Goal: Find specific page/section: Find specific page/section

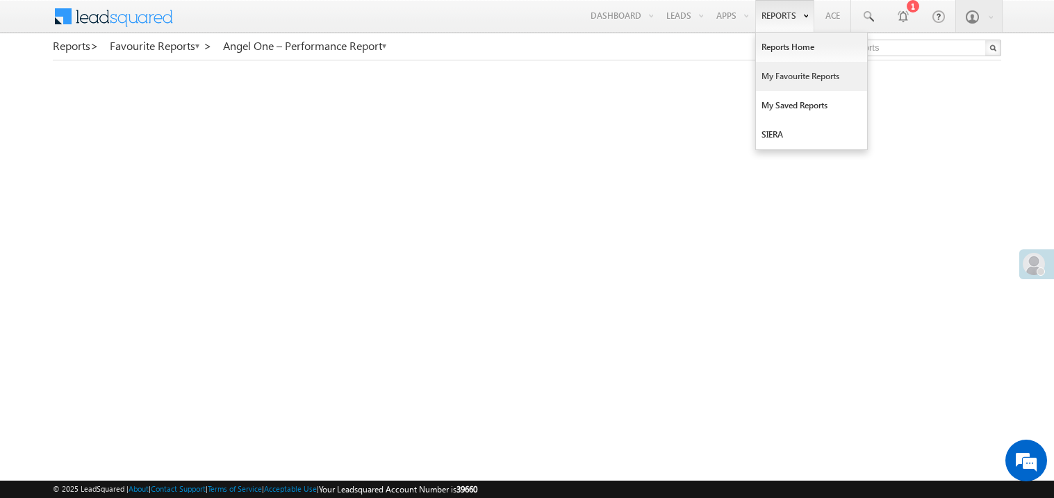
click at [772, 74] on link "My Favourite Reports" at bounding box center [811, 76] width 111 height 29
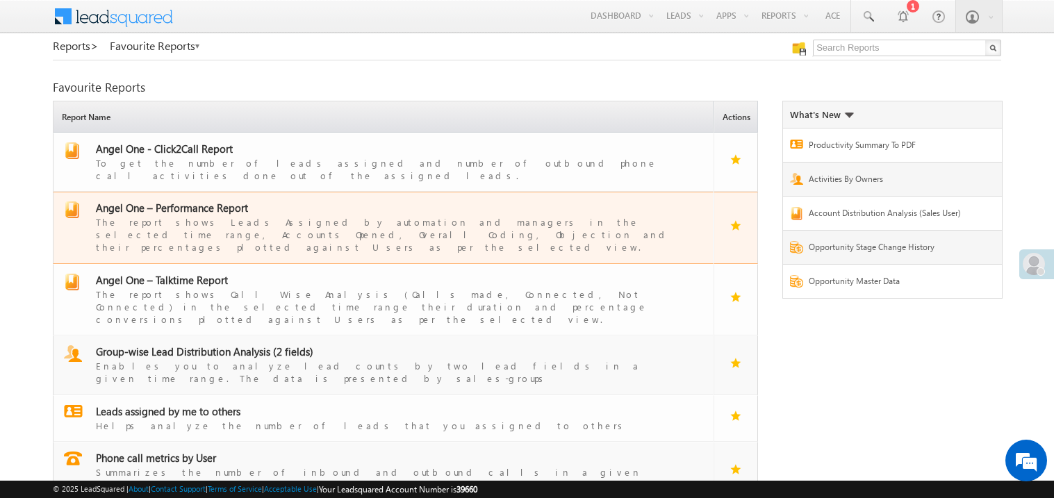
click at [199, 201] on span "Angel One – Performance Report" at bounding box center [172, 208] width 152 height 14
